Goal: Task Accomplishment & Management: Complete application form

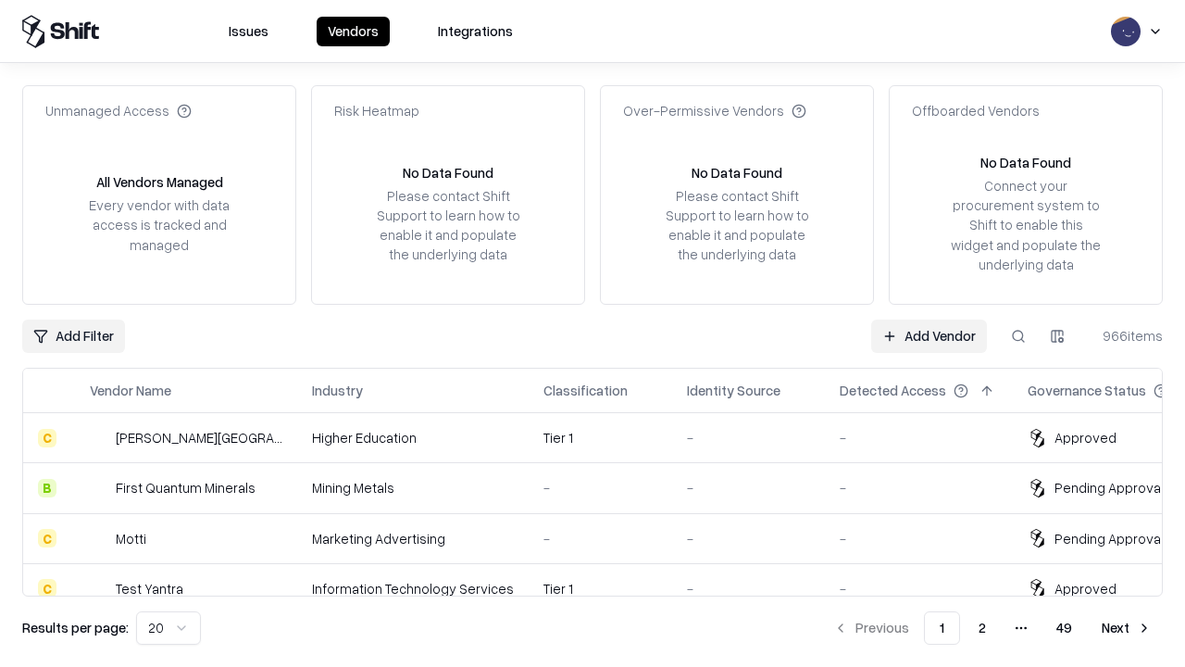
click at [929, 335] on link "Add Vendor" at bounding box center [929, 335] width 116 height 33
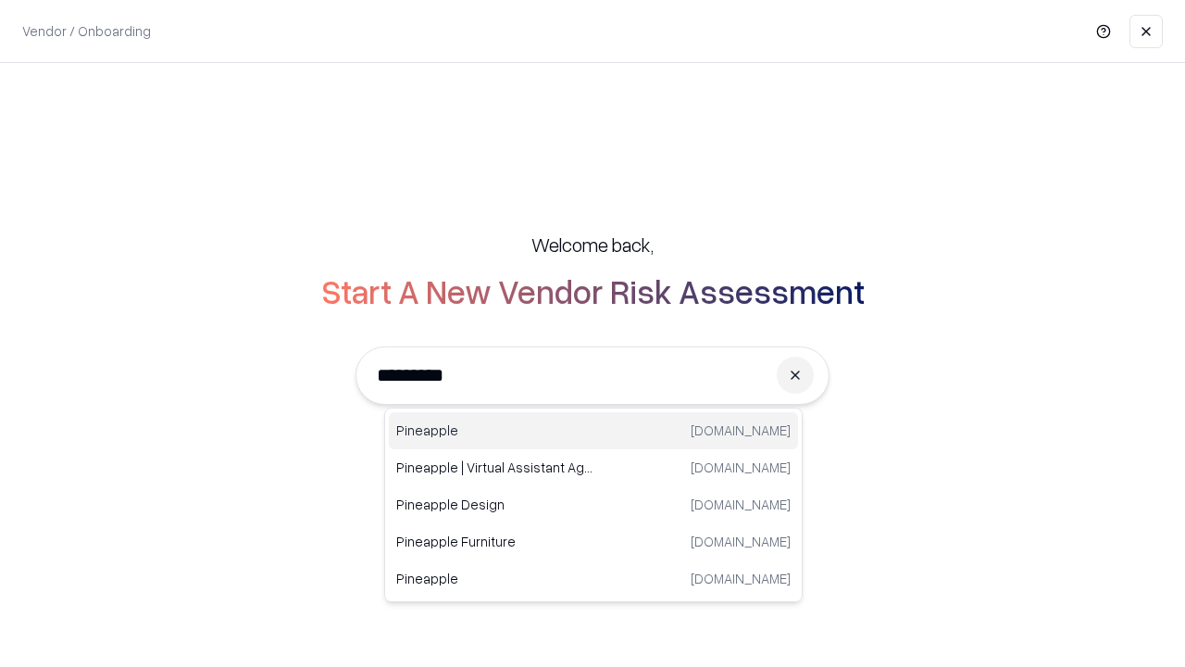
click at [593, 431] on div "Pineapple [DOMAIN_NAME]" at bounding box center [593, 430] width 409 height 37
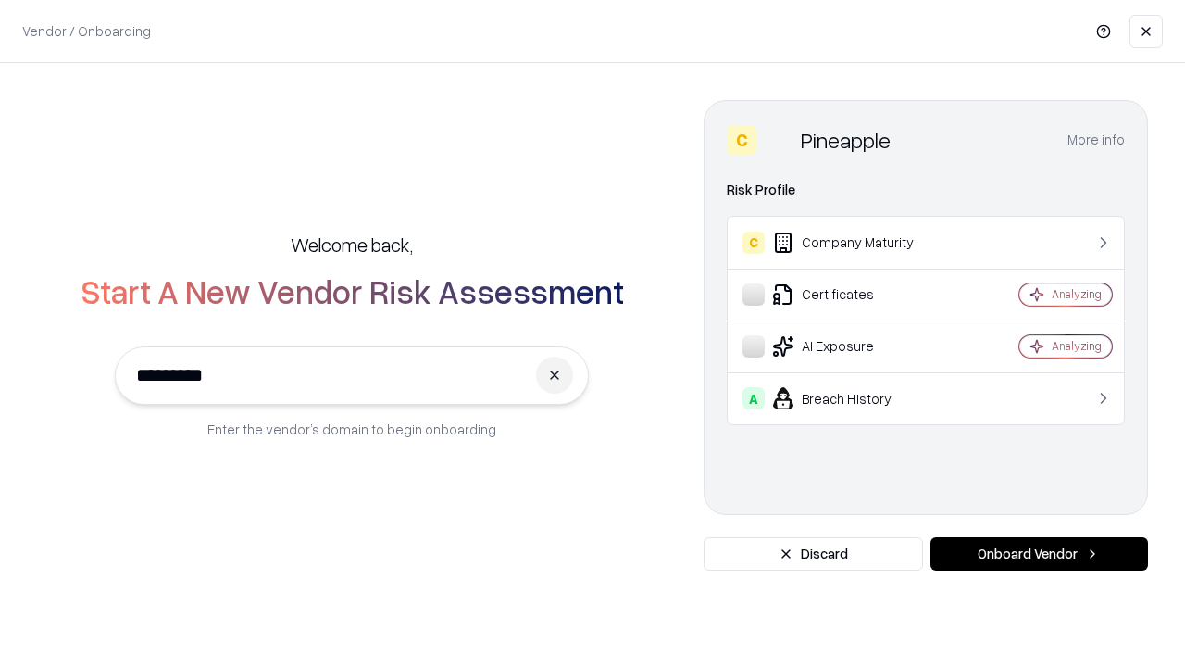
type input "*********"
click at [1039, 554] on button "Onboard Vendor" at bounding box center [1039, 553] width 218 height 33
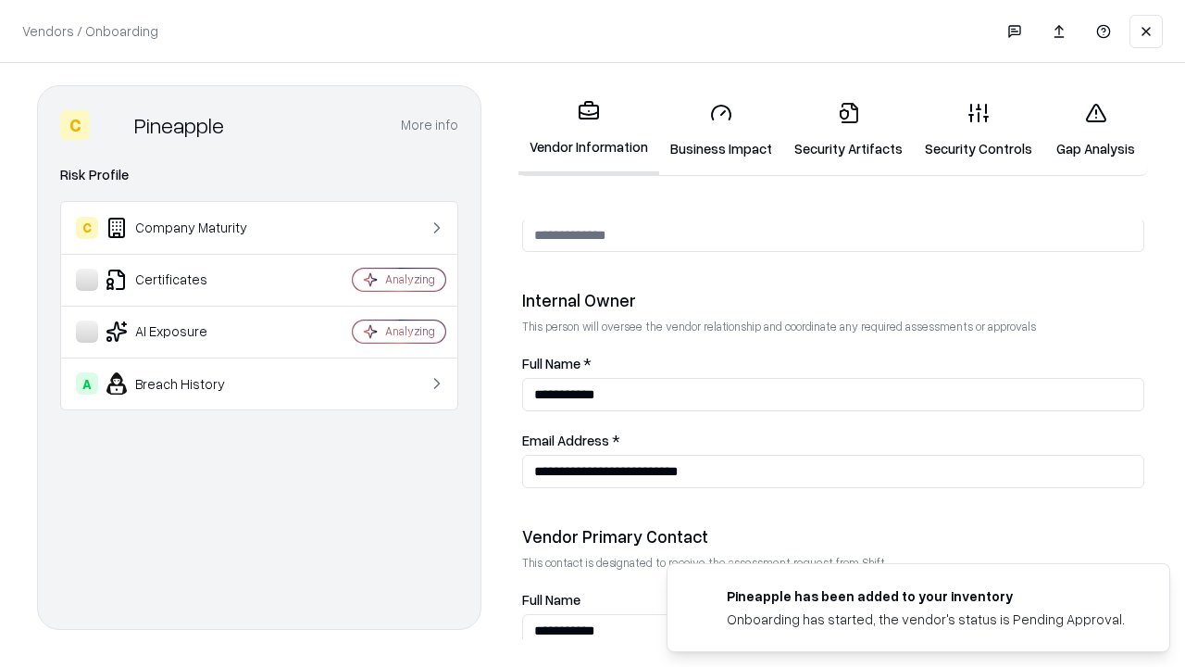
scroll to position [959, 0]
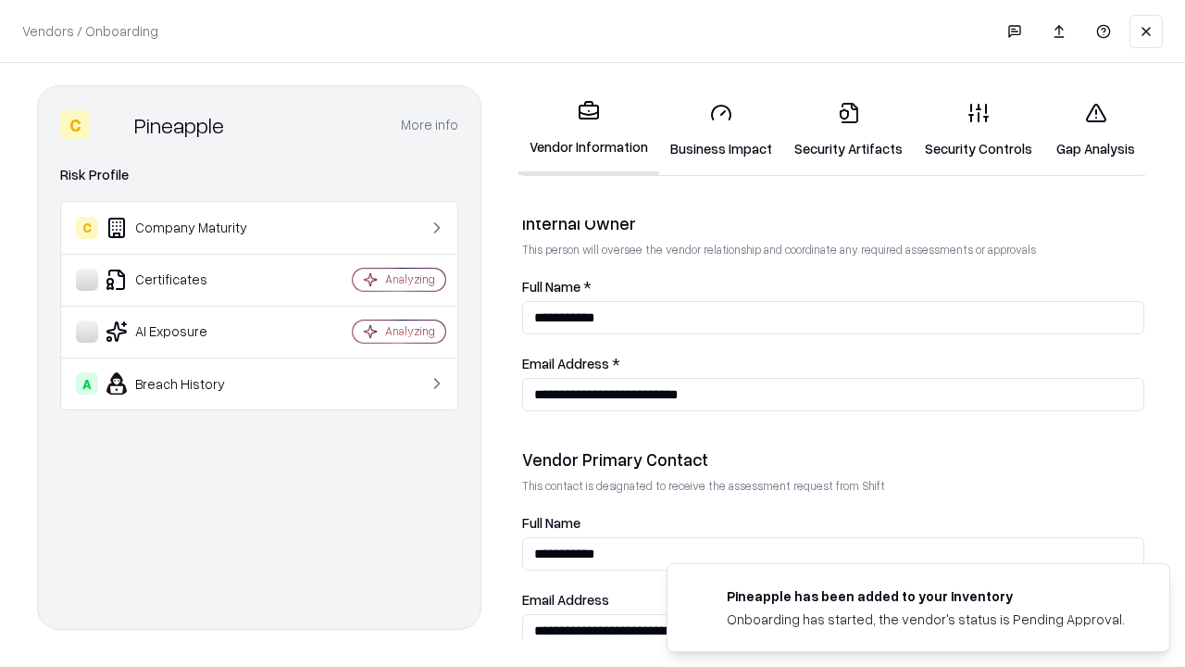
click at [721, 130] on link "Business Impact" at bounding box center [721, 130] width 124 height 86
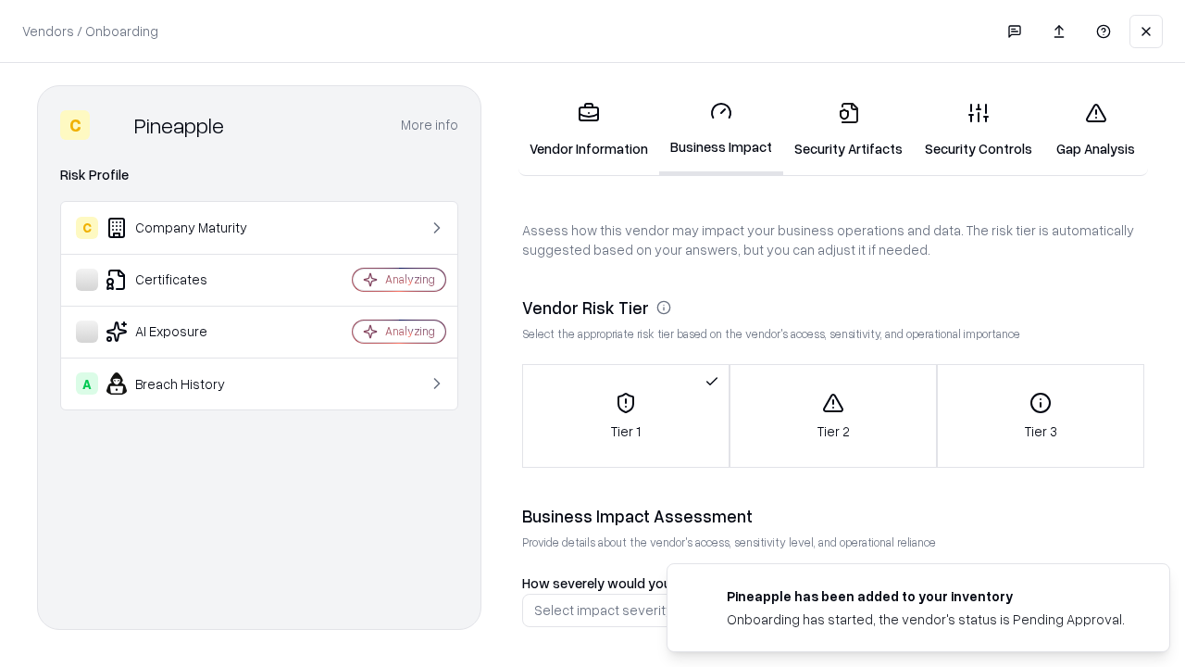
click at [1095, 130] on link "Gap Analysis" at bounding box center [1095, 130] width 105 height 86
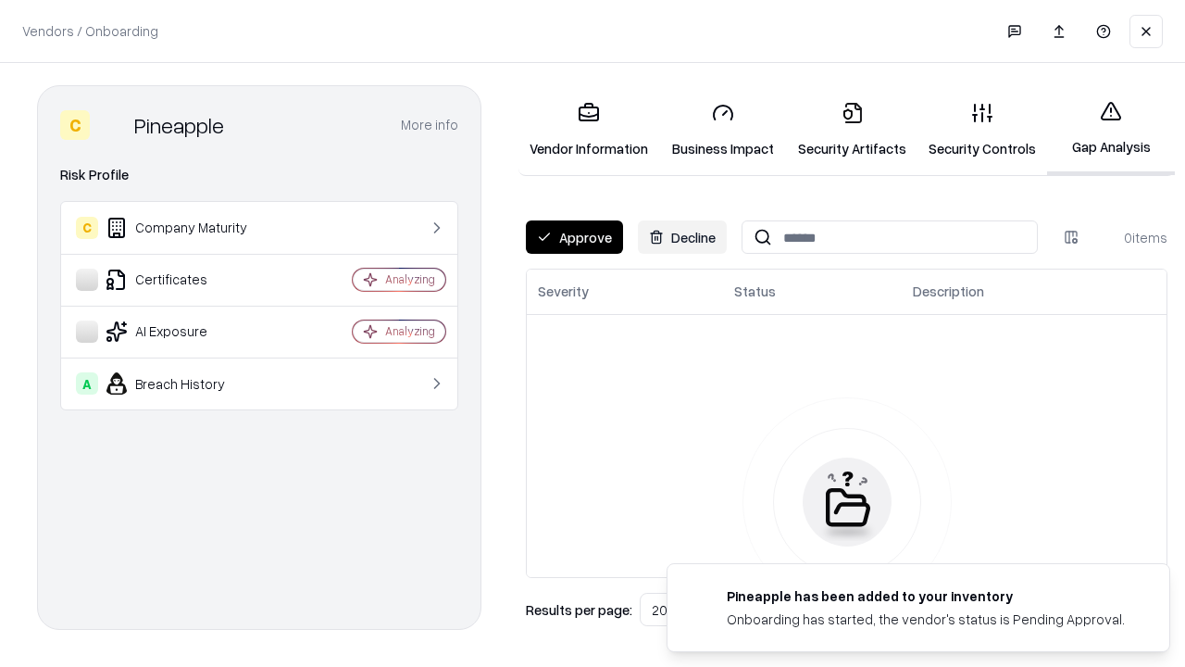
click at [574, 237] on button "Approve" at bounding box center [574, 236] width 97 height 33
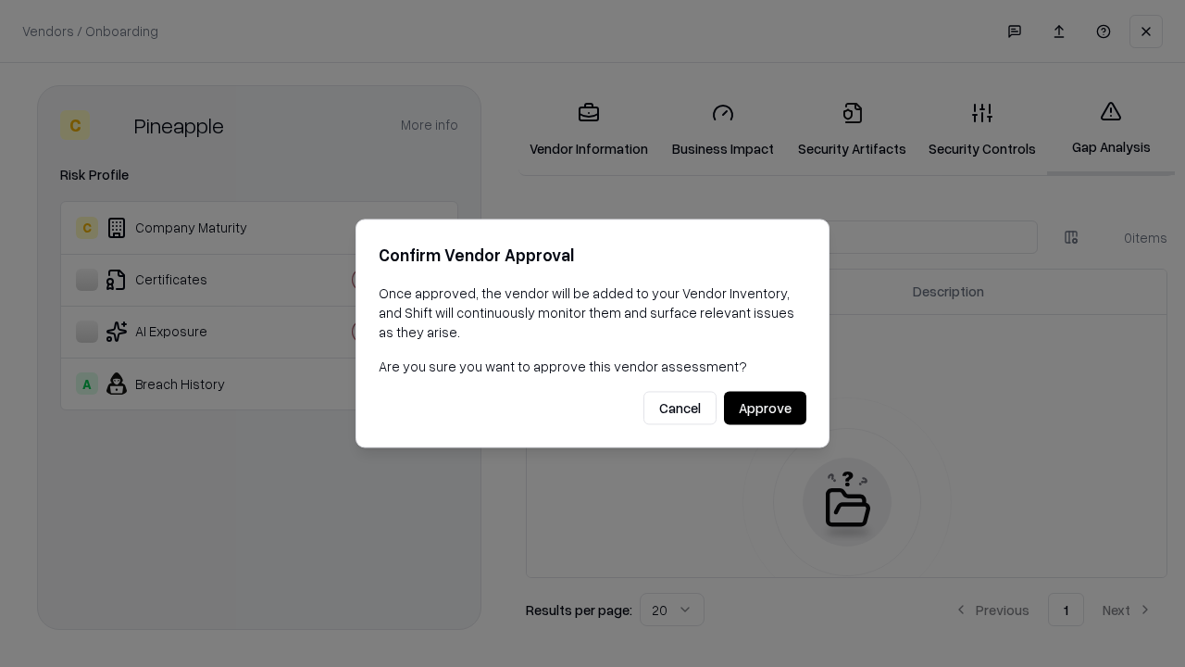
click at [765, 407] on button "Approve" at bounding box center [765, 408] width 82 height 33
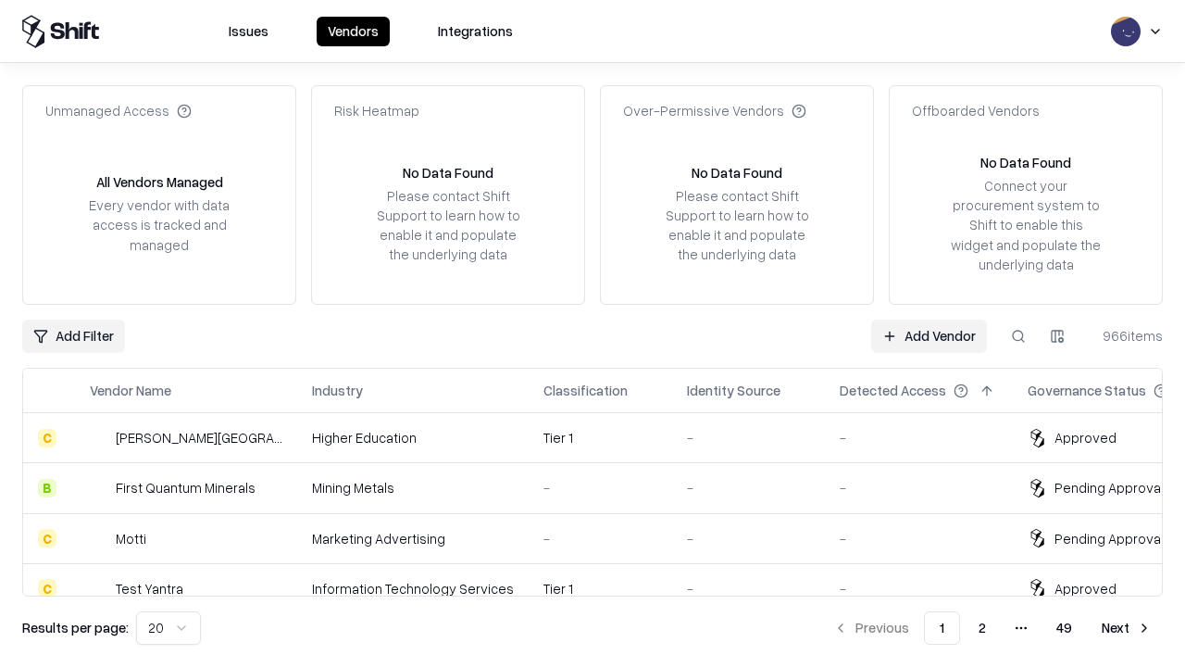
type input "*********"
click at [929, 335] on link "Add Vendor" at bounding box center [929, 335] width 116 height 33
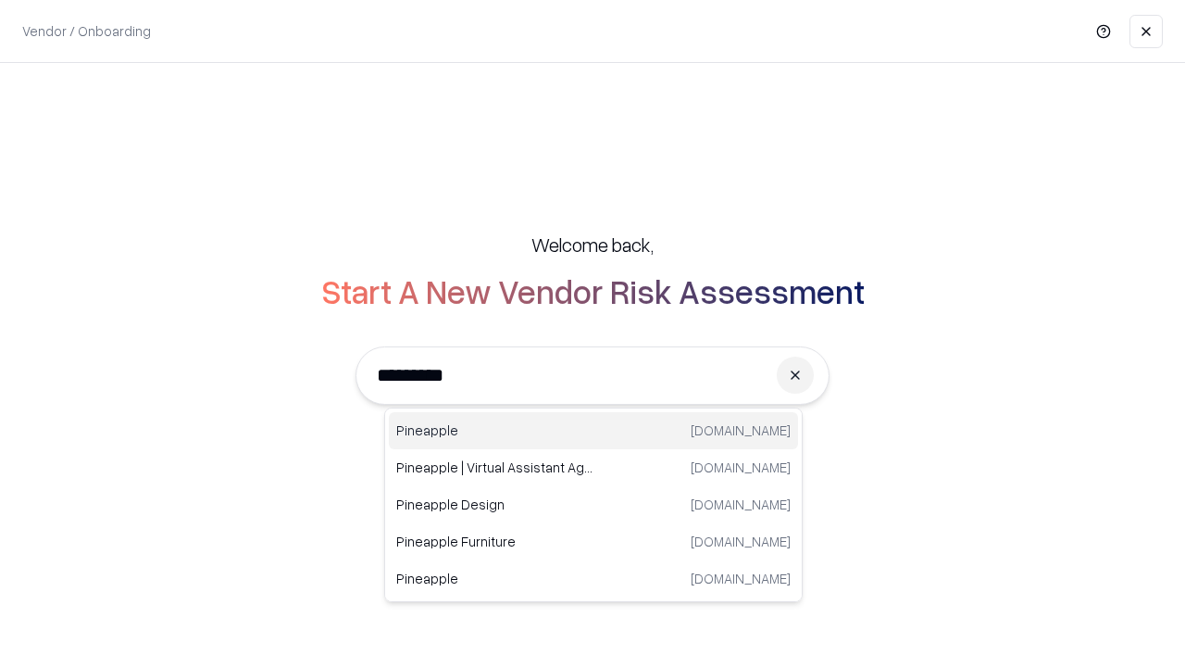
click at [593, 431] on div "Pineapple [DOMAIN_NAME]" at bounding box center [593, 430] width 409 height 37
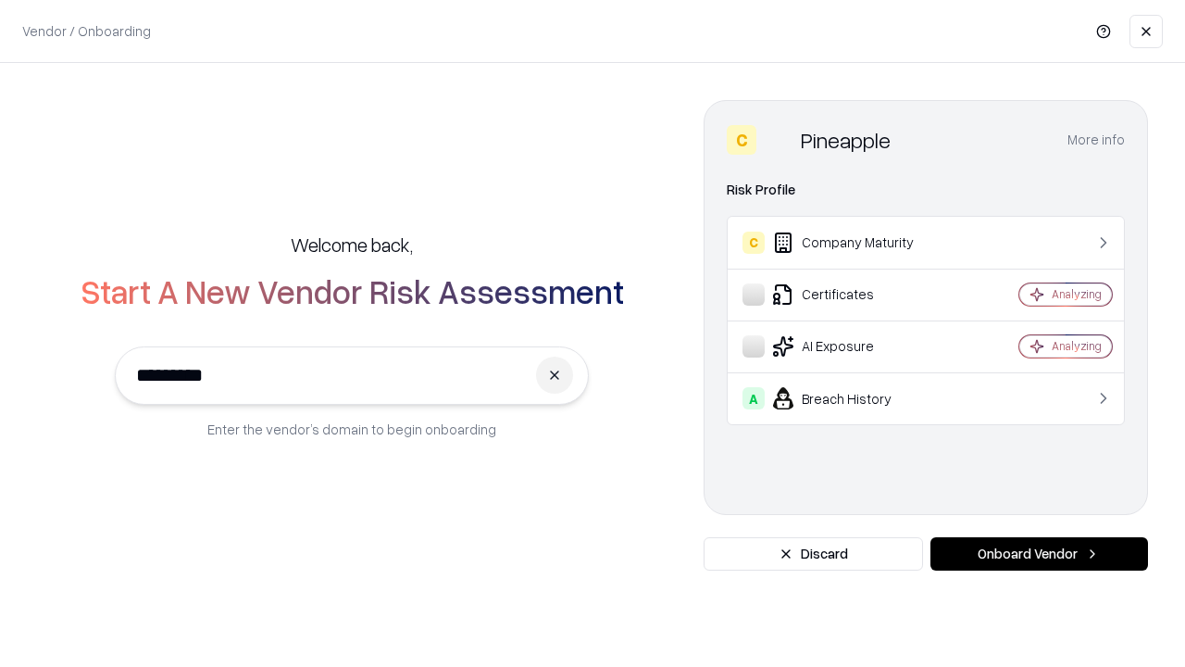
type input "*********"
click at [1039, 554] on button "Onboard Vendor" at bounding box center [1039, 553] width 218 height 33
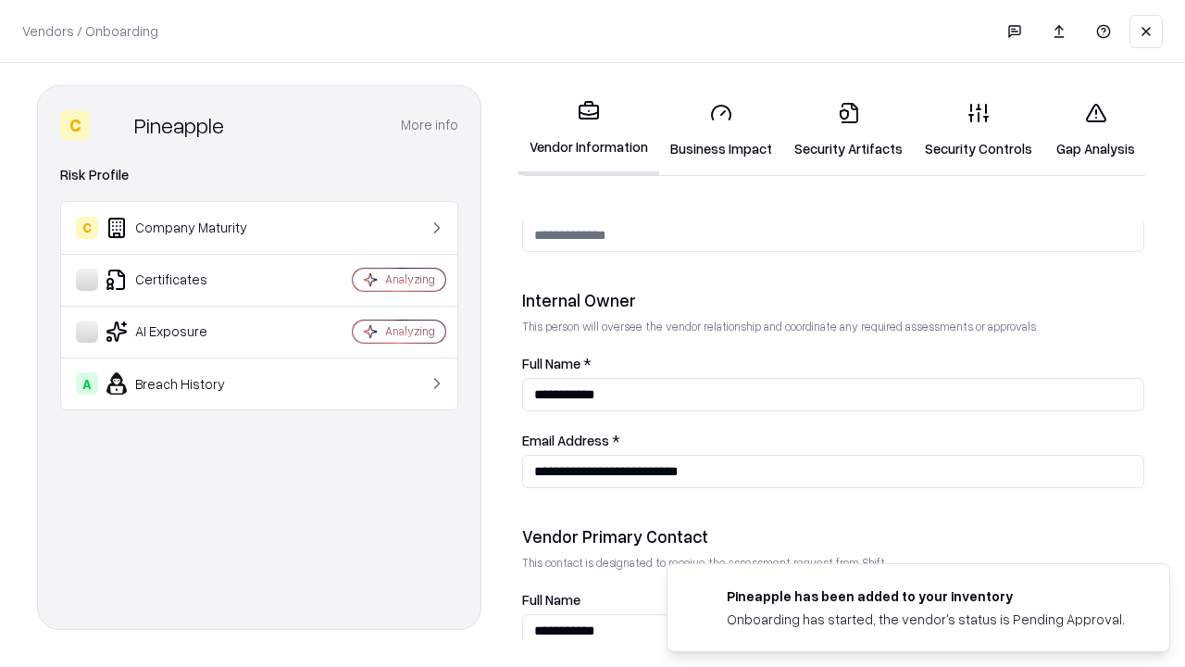
scroll to position [959, 0]
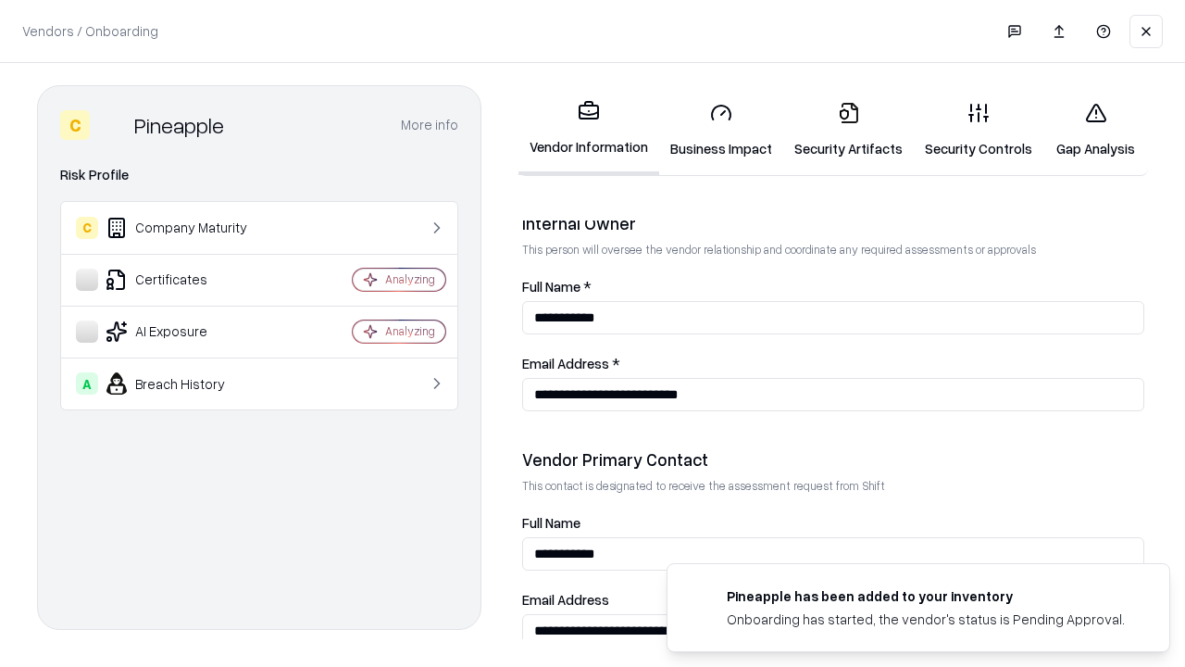
click at [1095, 130] on link "Gap Analysis" at bounding box center [1095, 130] width 105 height 86
